Goal: Information Seeking & Learning: Learn about a topic

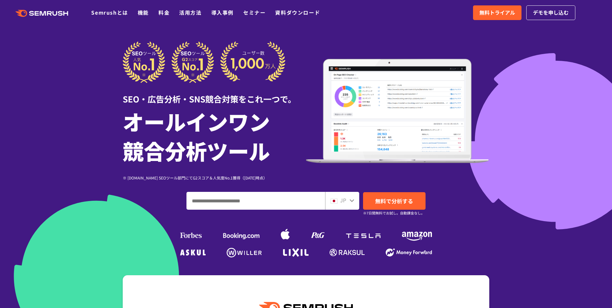
click at [75, 92] on div at bounding box center [306, 177] width 612 height 355
click at [81, 111] on div at bounding box center [306, 177] width 612 height 355
click at [71, 135] on div at bounding box center [306, 177] width 612 height 355
click at [142, 14] on link "機能" at bounding box center [143, 13] width 11 height 8
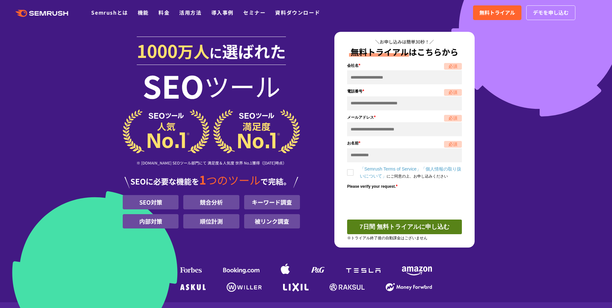
click at [78, 122] on section "1000 万人 に 選ばれた SEO ツール ※ G2.com SEOツール部門にて 満足度＆人気度 世界 No.1獲得（2025年01月時点） SEOに必要…" at bounding box center [306, 151] width 612 height 303
click at [106, 91] on section "1000 万人 に 選ばれた SEO ツール ※ G2.com SEOツール部門にて 満足度＆人気度 世界 No.1獲得（2025年01月時点） SEOに必要…" at bounding box center [306, 151] width 612 height 303
click at [542, 134] on section "1000 万人 に 選ばれた SEO ツール ※ G2.com SEOツール部門にて 満足度＆人気度 世界 No.1獲得（2025年01月時点） SEOに必要…" at bounding box center [306, 151] width 612 height 303
click at [119, 108] on div "1000 万人 に 選ばれた SEO ツール ※ G2.com SEOツール部門にて 満足度＆人気度 世界 No.1獲得（2025年01月時点） SEOに必要…" at bounding box center [305, 163] width 379 height 263
click at [60, 65] on section "1000 万人 に 選ばれた SEO ツール ※ G2.com SEOツール部門にて 満足度＆人気度 世界 No.1獲得（2025年01月時点） SEOに必要…" at bounding box center [306, 151] width 612 height 303
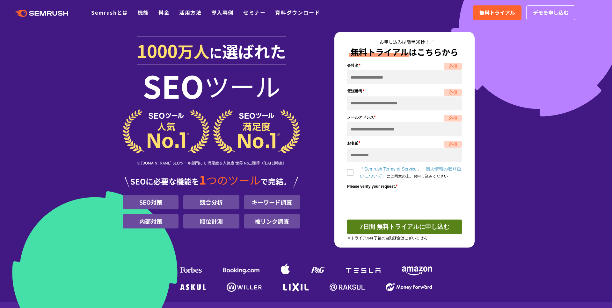
click at [489, 111] on div "1000 万人 に 選ばれた SEO ツール ※ G2.com SEOツール部門にて 満足度＆人気度 世界 No.1獲得（2025年01月時点） SEOに必要…" at bounding box center [306, 163] width 366 height 263
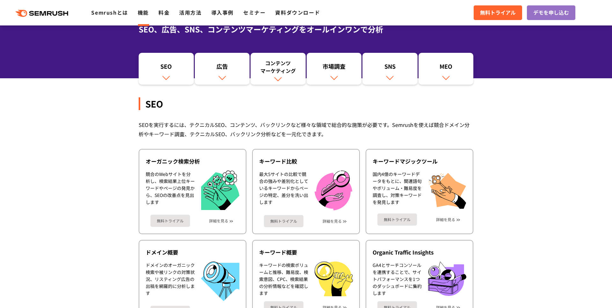
scroll to position [82, 0]
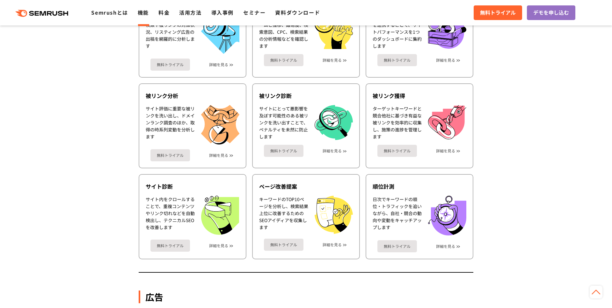
scroll to position [313, 0]
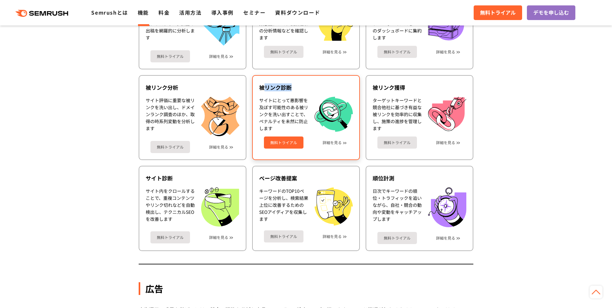
drag, startPoint x: 262, startPoint y: 89, endPoint x: 291, endPoint y: 90, distance: 29.1
click at [291, 90] on div "被リンク診断" at bounding box center [306, 88] width 94 height 8
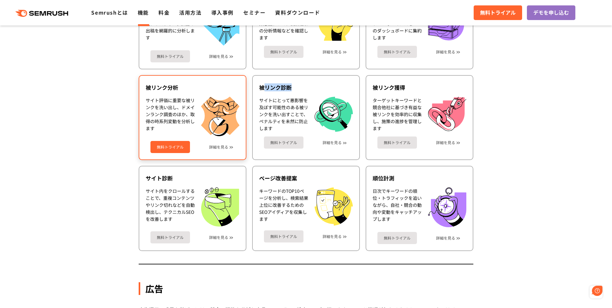
scroll to position [0, 0]
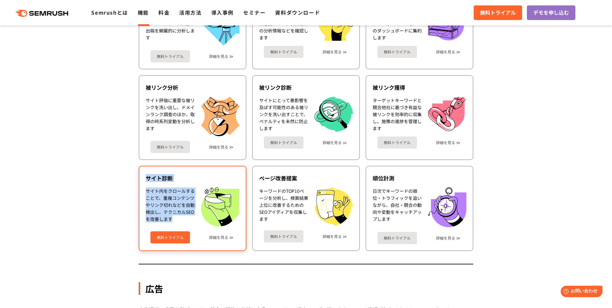
drag, startPoint x: 146, startPoint y: 179, endPoint x: 187, endPoint y: 217, distance: 56.1
click at [187, 217] on div "サイト診断 サイト内をクロールすることで、重複コンテンツやリンク切れなどを自動検出し、テクニカルSEOを改善します 無料トライアル 詳細を見る" at bounding box center [193, 208] width 108 height 85
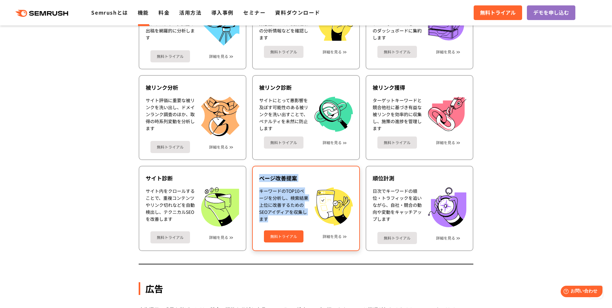
drag, startPoint x: 259, startPoint y: 173, endPoint x: 289, endPoint y: 225, distance: 59.4
click at [289, 225] on div "ページ改善提案 キーワードのTOP10ページを分析し、検索結果上位に改善するためのSEOアイディアを収集します 無料トライアル 詳細を見る" at bounding box center [306, 208] width 108 height 85
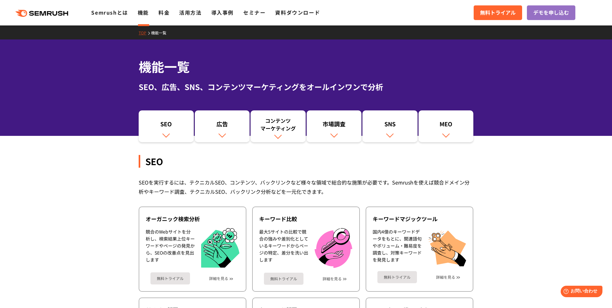
click at [47, 16] on icon ".cls {fill: #FF642D;}" at bounding box center [42, 13] width 72 height 7
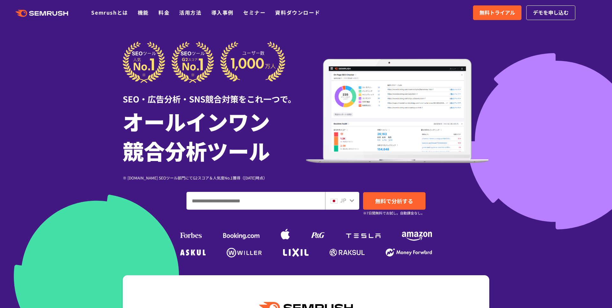
click at [64, 141] on div at bounding box center [306, 177] width 612 height 355
click at [44, 138] on div at bounding box center [306, 177] width 612 height 355
click at [39, 111] on div at bounding box center [306, 177] width 612 height 355
click at [125, 153] on h1 "オールインワン 競合分析ツール" at bounding box center [214, 136] width 183 height 59
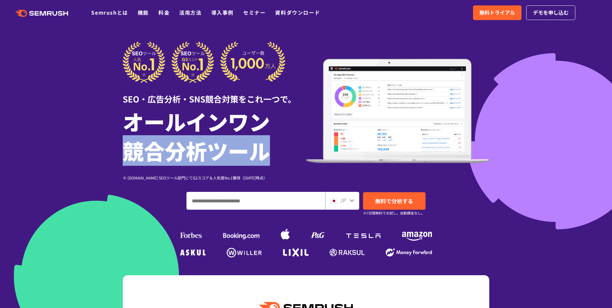
drag, startPoint x: 125, startPoint y: 153, endPoint x: 271, endPoint y: 154, distance: 145.9
click at [271, 154] on h1 "オールインワン 競合分析ツール" at bounding box center [214, 136] width 183 height 59
click at [270, 153] on h1 "オールインワン 競合分析ツール" at bounding box center [214, 136] width 183 height 59
drag, startPoint x: 126, startPoint y: 149, endPoint x: 202, endPoint y: 149, distance: 76.5
click at [202, 149] on h1 "オールインワン 競合分析ツール" at bounding box center [214, 136] width 183 height 59
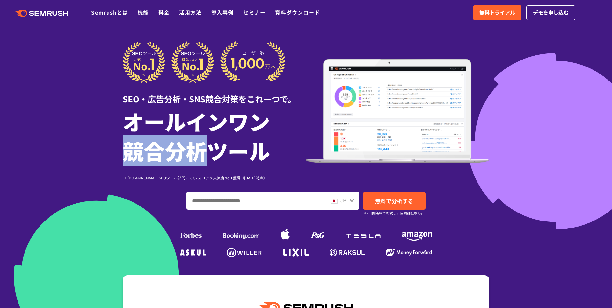
click at [117, 145] on div "SEO・広告分析・SNS競合対策をこれ一つで。 オールインワン 競合分析ツール ※ [DOMAIN_NAME] SEOツール部門にてG2スコア＆人気度No.1…" at bounding box center [305, 150] width 379 height 218
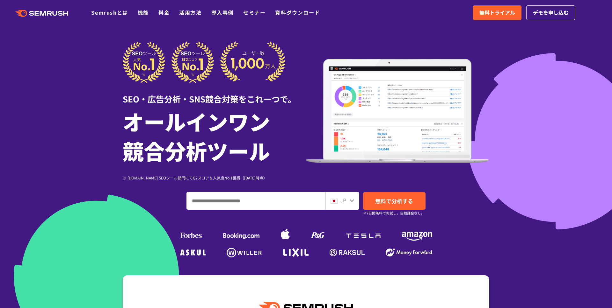
click at [90, 125] on div at bounding box center [306, 177] width 612 height 355
click at [49, 120] on div at bounding box center [306, 177] width 612 height 355
click at [141, 12] on link "機能" at bounding box center [143, 13] width 11 height 8
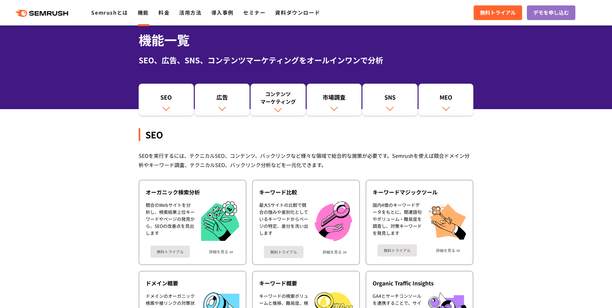
scroll to position [97, 0]
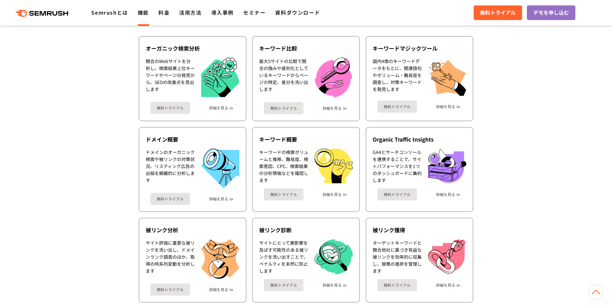
scroll to position [170, 0]
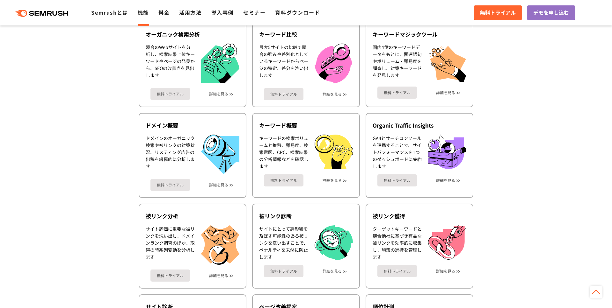
scroll to position [181, 0]
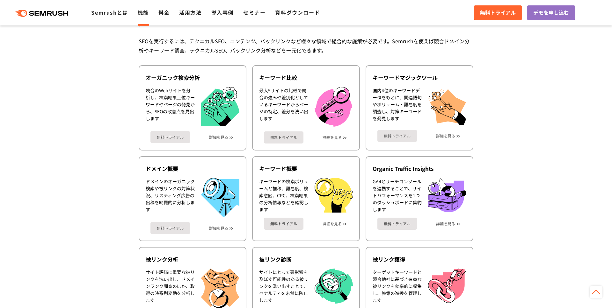
scroll to position [135, 0]
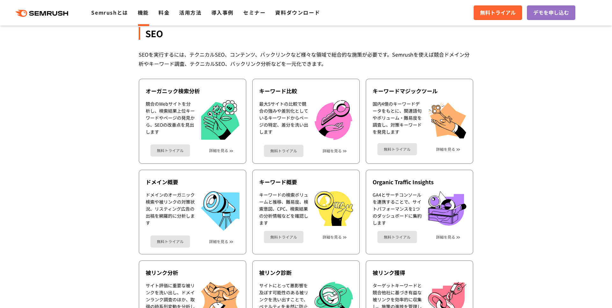
scroll to position [120, 0]
